Goal: Find specific page/section: Find specific page/section

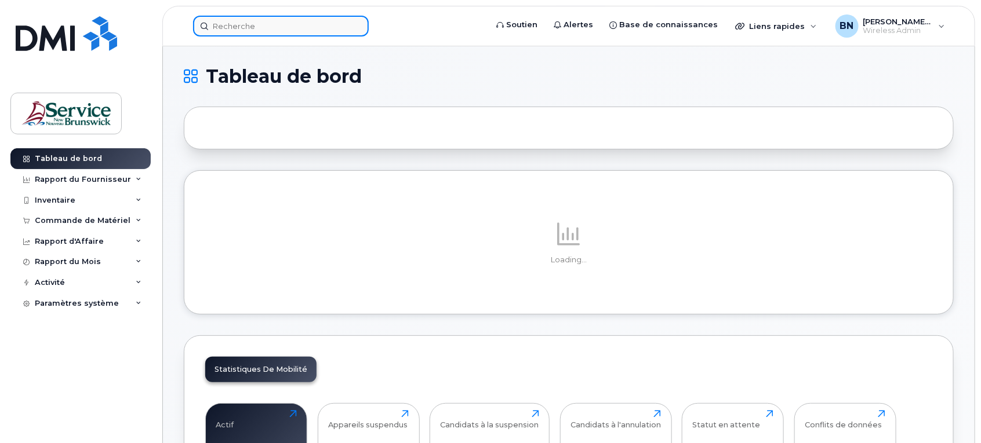
click at [260, 28] on input at bounding box center [281, 26] width 176 height 21
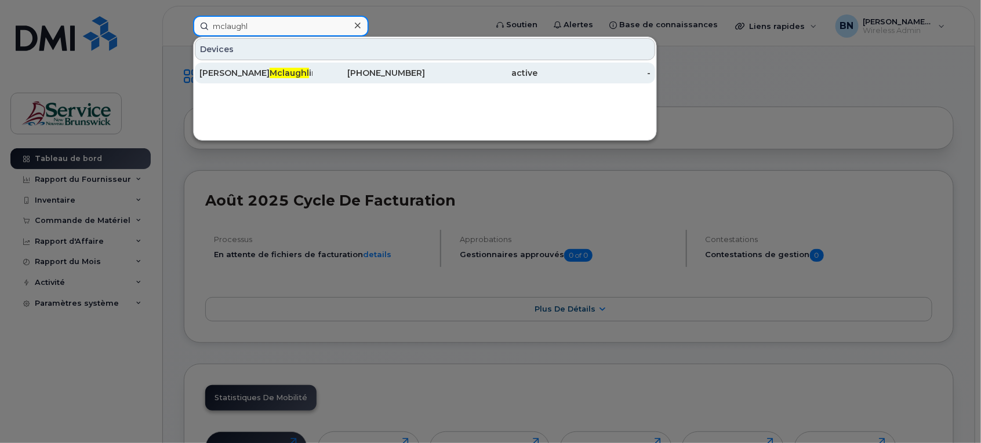
type input "mclaughl"
click at [248, 67] on div "[PERSON_NAME] in" at bounding box center [255, 73] width 113 height 12
